Goal: Task Accomplishment & Management: Manage account settings

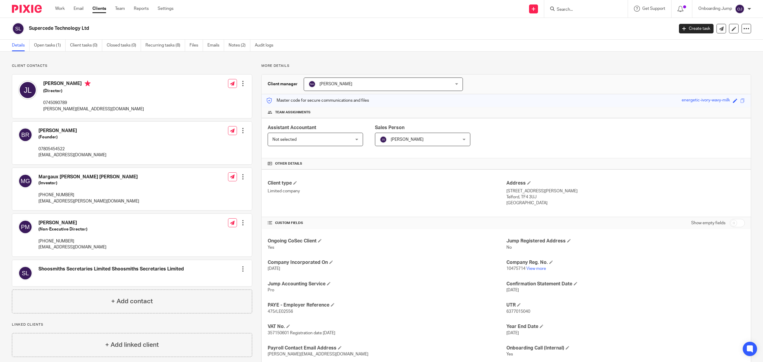
scroll to position [39, 0]
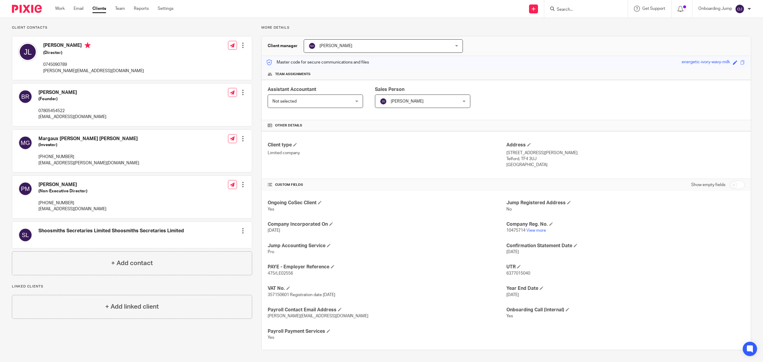
click at [563, 10] on input "Search" at bounding box center [583, 9] width 54 height 5
paste input "Infinite Samples Ltd"
type input "Infinite Samples Ltd"
click at [587, 30] on link at bounding box center [612, 26] width 114 height 14
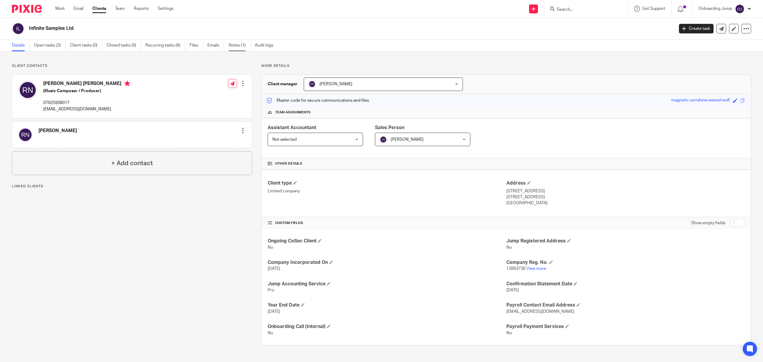
click at [235, 43] on link "Notes (1)" at bounding box center [240, 46] width 22 height 12
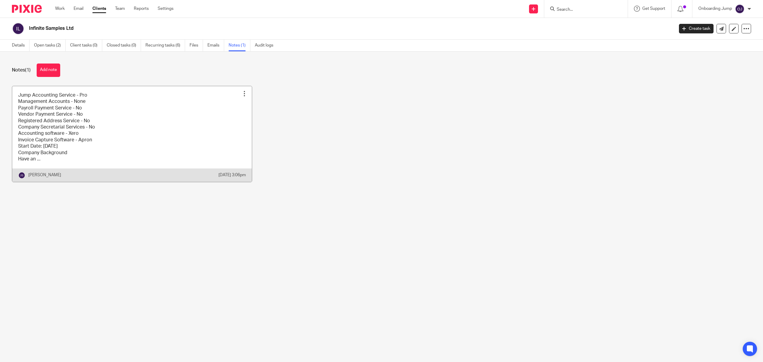
click at [160, 138] on link at bounding box center [132, 134] width 240 height 96
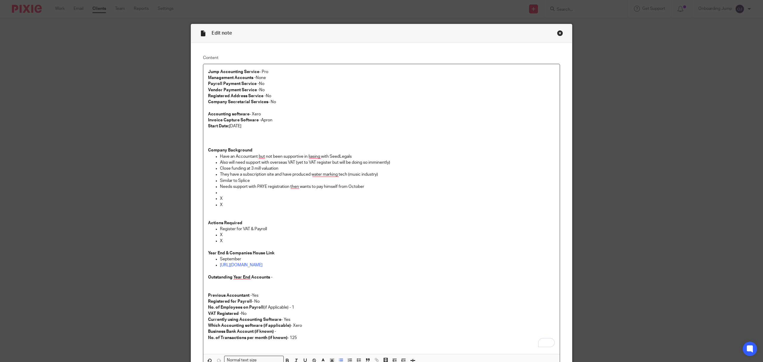
scroll to position [67, 0]
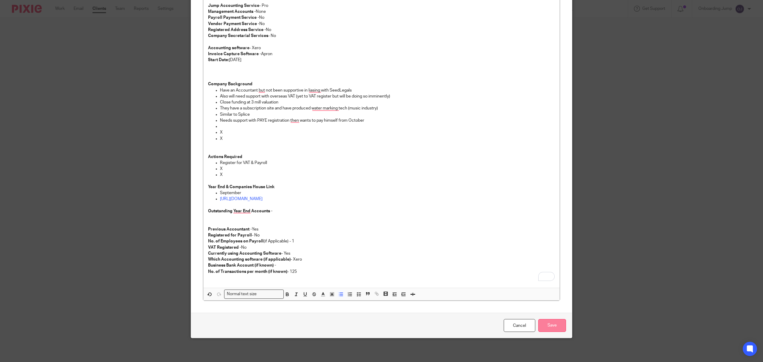
click at [547, 326] on input "Save" at bounding box center [552, 325] width 28 height 13
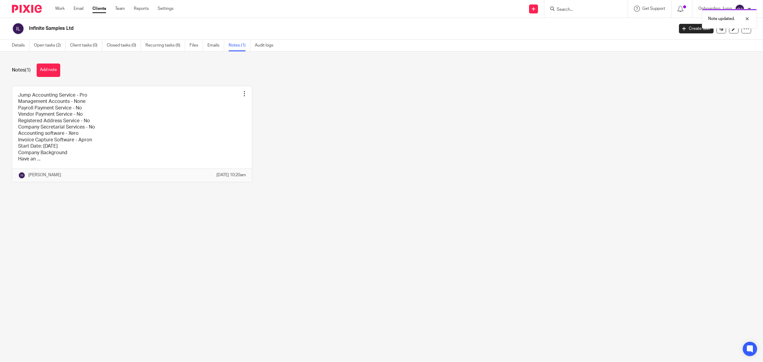
drag, startPoint x: 74, startPoint y: 33, endPoint x: 17, endPoint y: 32, distance: 56.9
click at [17, 32] on div "Infinite Samples Ltd" at bounding box center [341, 28] width 658 height 13
click at [75, 21] on div "Infinite Samples Ltd Create task Update from Companies House Export data Merge …" at bounding box center [381, 29] width 763 height 22
drag, startPoint x: 75, startPoint y: 35, endPoint x: 24, endPoint y: 30, distance: 51.5
click at [24, 30] on div "Infinite Samples Ltd Create task Update from Companies House Export data Merge …" at bounding box center [381, 29] width 763 height 22
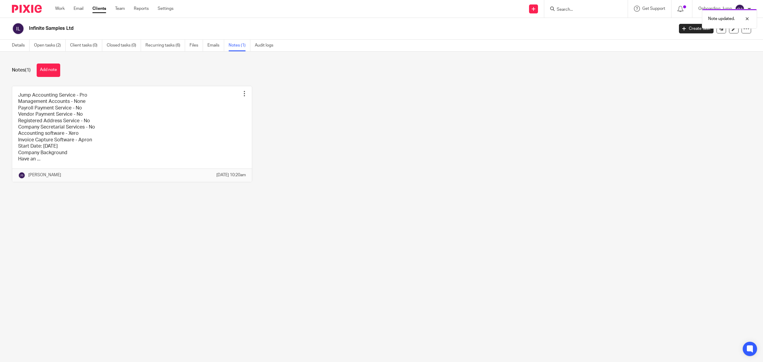
copy div "Infinite Samples Ltd"
click at [592, 8] on input "Search" at bounding box center [583, 9] width 54 height 5
click at [572, 5] on form at bounding box center [587, 8] width 63 height 7
click at [575, 6] on form at bounding box center [587, 8] width 63 height 7
click at [561, 11] on input "Search" at bounding box center [583, 9] width 54 height 5
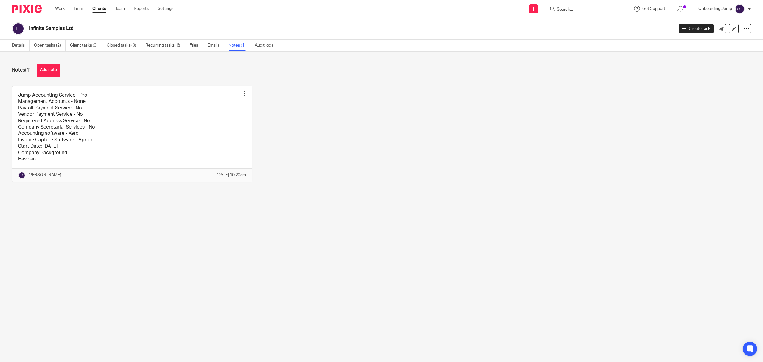
paste input "Fernando's Ltd"
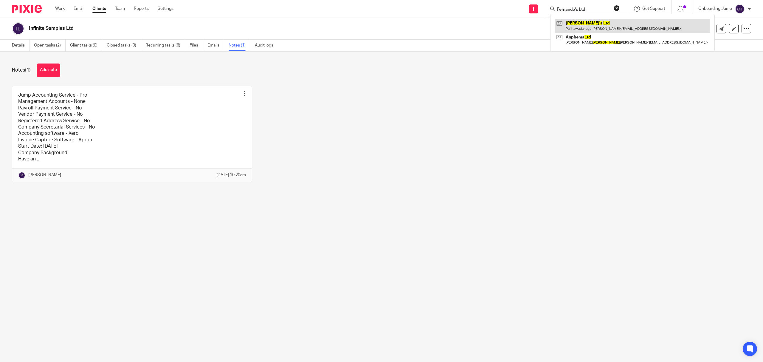
type input "Fernando's Ltd"
click at [580, 29] on link at bounding box center [632, 26] width 155 height 14
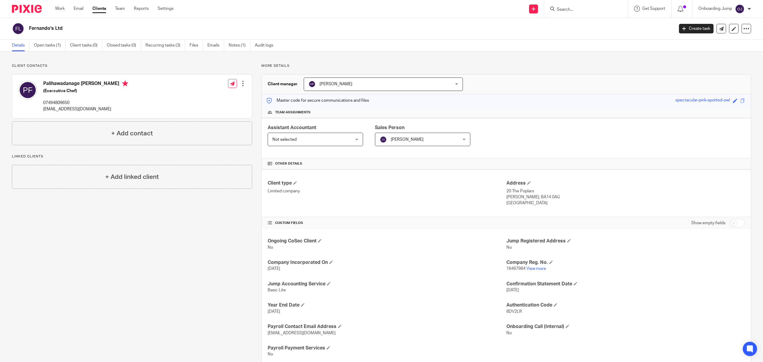
drag, startPoint x: 118, startPoint y: 106, endPoint x: 42, endPoint y: 110, distance: 75.8
click at [42, 110] on div "Palihawadanage [PERSON_NAME] (Exercutive Chef) 07494809650 [EMAIL_ADDRESS][DOMA…" at bounding box center [73, 96] width 110 height 38
copy p "[EMAIL_ADDRESS][DOMAIN_NAME]"
click at [534, 271] on link "View more" at bounding box center [536, 268] width 20 height 4
click at [575, 9] on input "Search" at bounding box center [583, 9] width 54 height 5
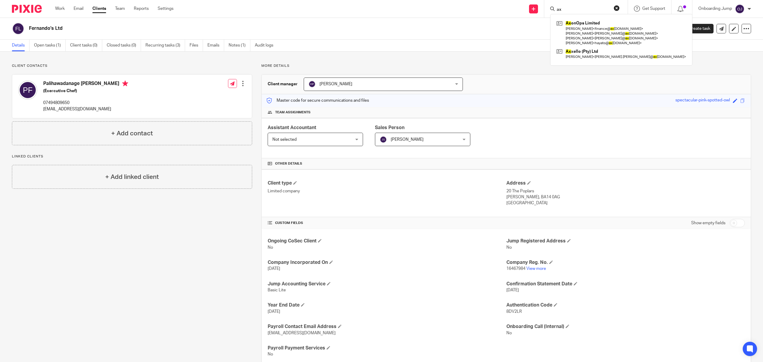
paste input "Annexis Health Ltd"
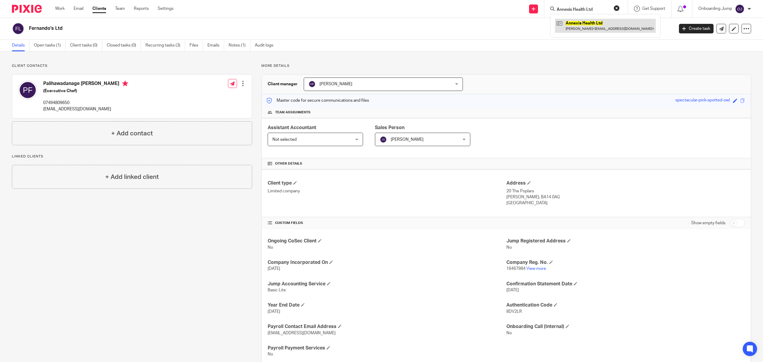
type input "Annexis Health Ltd"
click at [582, 25] on link at bounding box center [605, 26] width 101 height 14
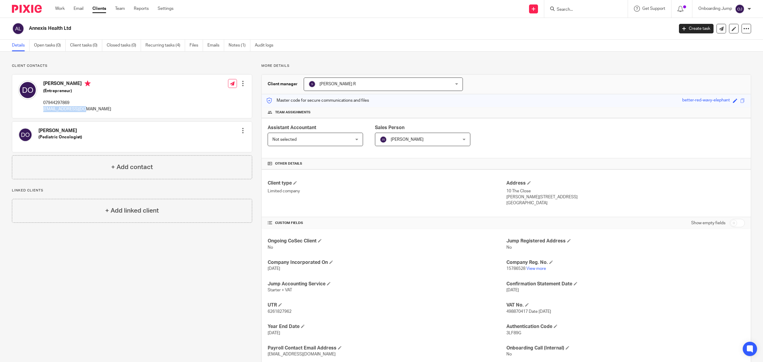
drag, startPoint x: 85, startPoint y: 108, endPoint x: 41, endPoint y: 107, distance: 43.8
click at [41, 107] on div "Dr Ofuya (Entrepreneur) 07944297869 mercy@mkono360.com Edit contact Create clie…" at bounding box center [132, 97] width 240 height 44
copy p "mercy@mkono360.com"
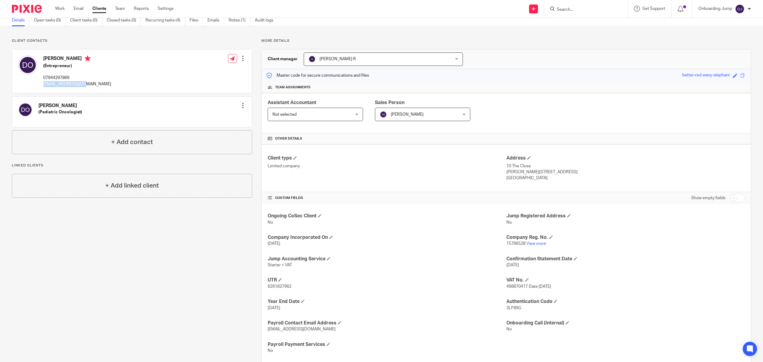
scroll to position [39, 0]
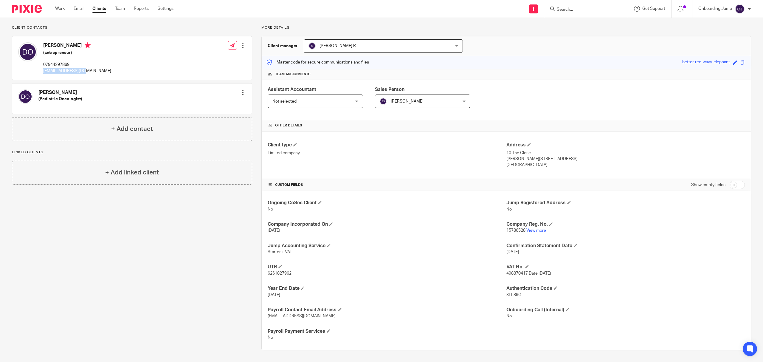
click at [532, 228] on link "View more" at bounding box center [536, 230] width 20 height 4
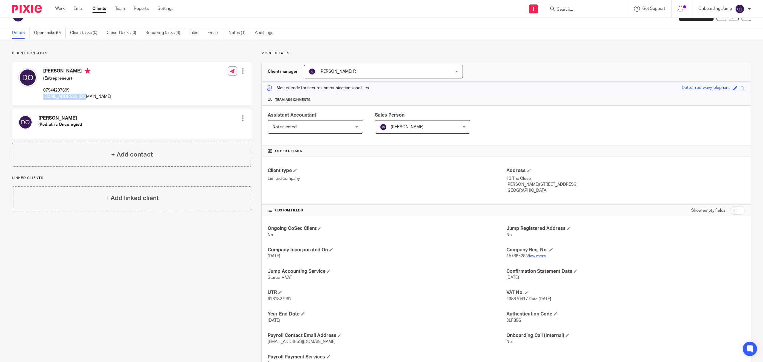
scroll to position [0, 0]
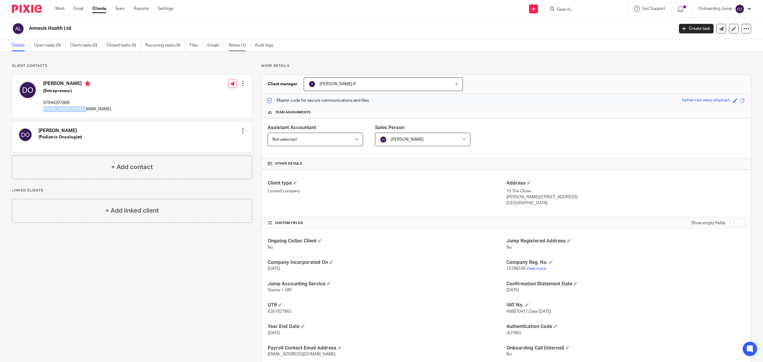
click at [241, 44] on link "Notes (1)" at bounding box center [240, 46] width 22 height 12
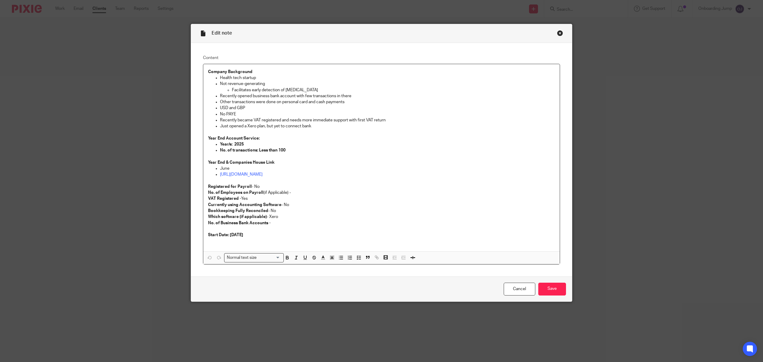
click at [273, 218] on p "Which software (if applicable) - Xero" at bounding box center [381, 217] width 347 height 6
click at [550, 290] on input "Save" at bounding box center [552, 289] width 28 height 13
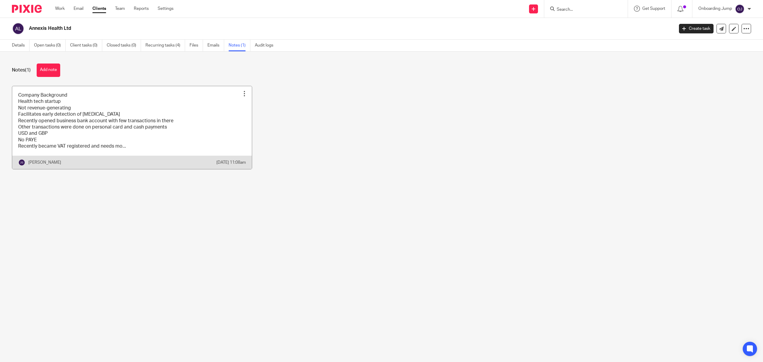
click at [108, 108] on link at bounding box center [132, 127] width 240 height 83
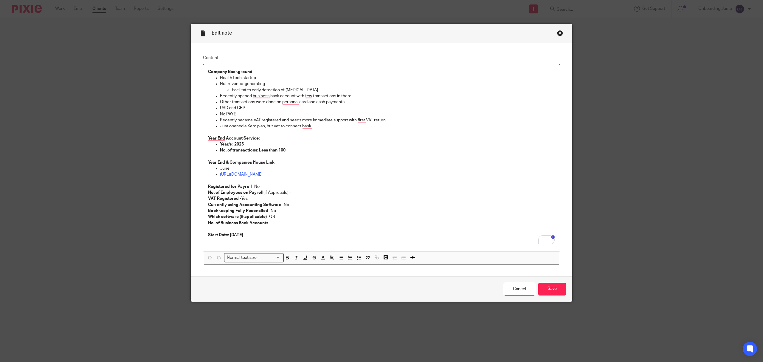
click at [559, 30] on div "Close this dialog window" at bounding box center [560, 33] width 6 height 6
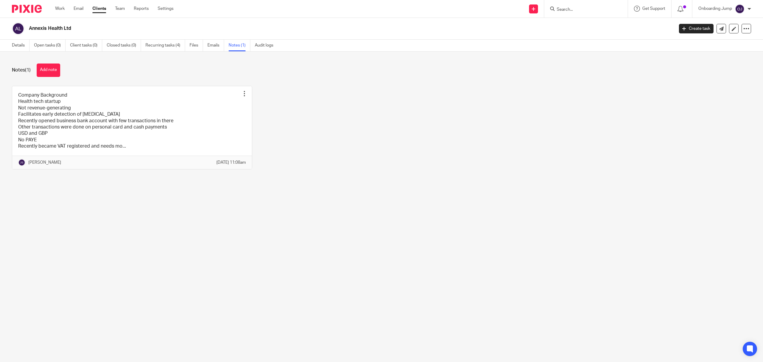
click at [23, 31] on div "Annexis Health Ltd" at bounding box center [341, 28] width 658 height 13
click at [14, 45] on link "Details" at bounding box center [21, 46] width 18 height 12
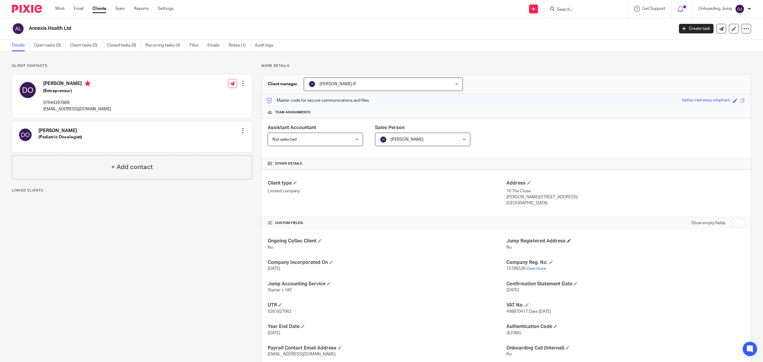
scroll to position [39, 0]
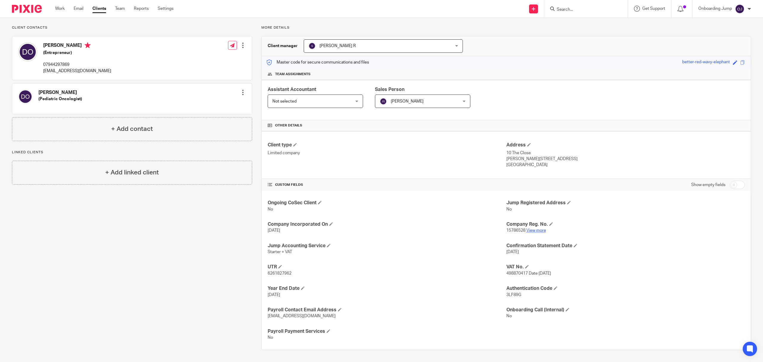
click at [528, 230] on link "View more" at bounding box center [536, 230] width 20 height 4
